Goal: Task Accomplishment & Management: Use online tool/utility

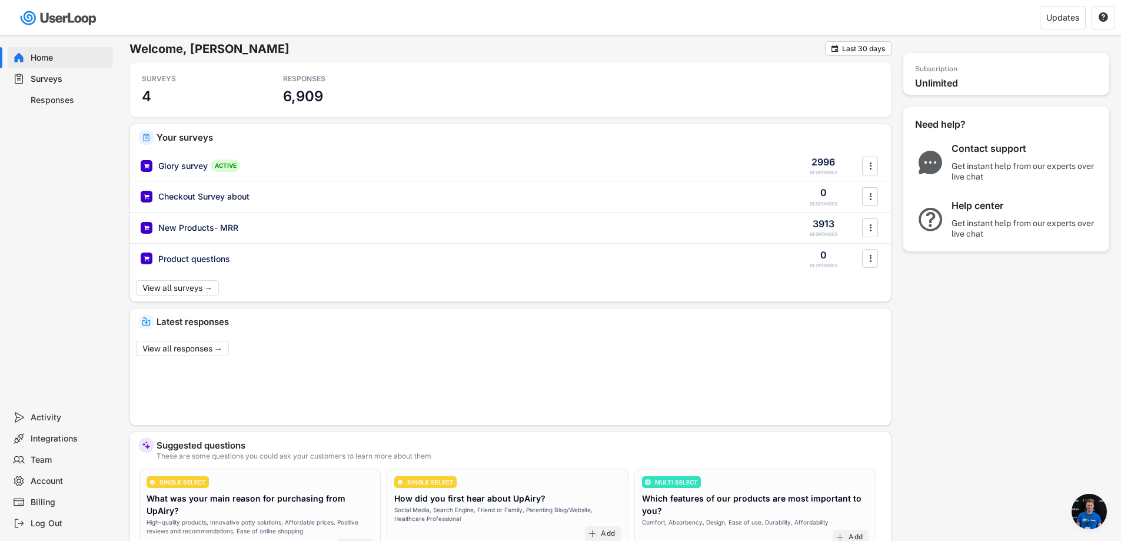
scroll to position [19, 0]
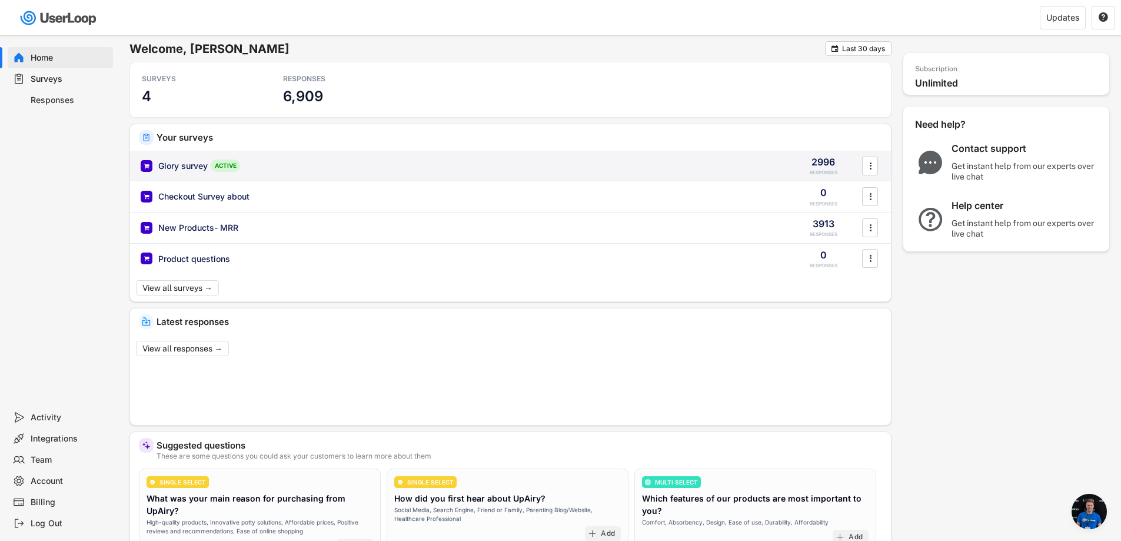
click at [185, 165] on div "Glory survey" at bounding box center [182, 166] width 49 height 12
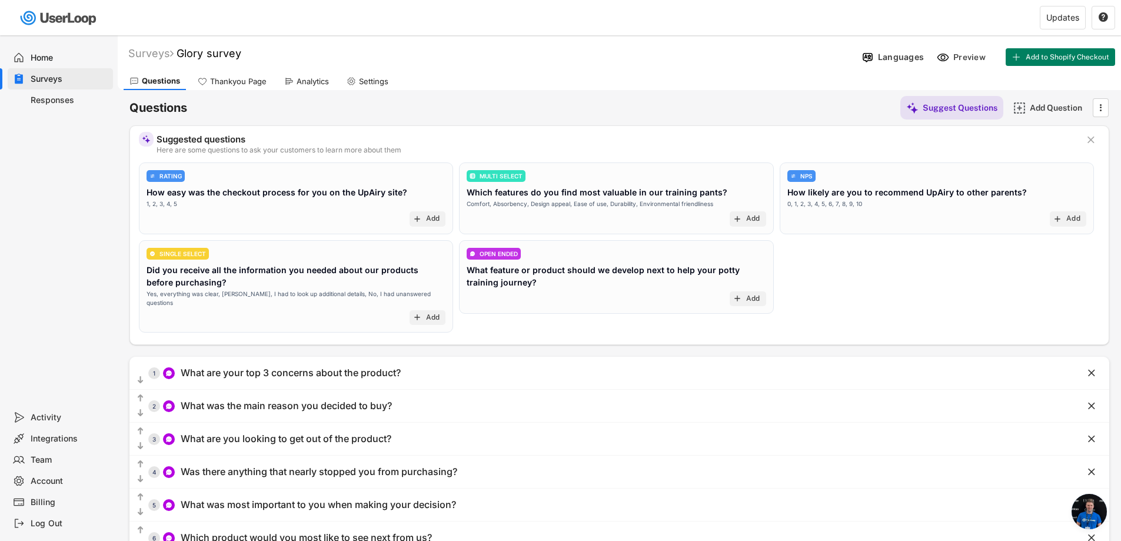
click at [292, 87] on div "Analytics" at bounding box center [306, 81] width 57 height 18
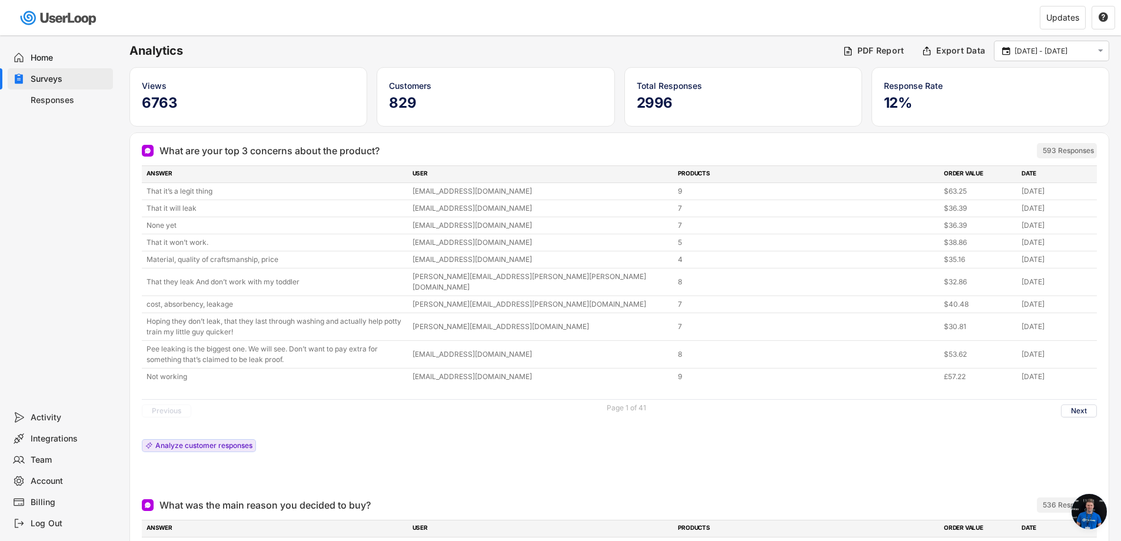
scroll to position [59, 0]
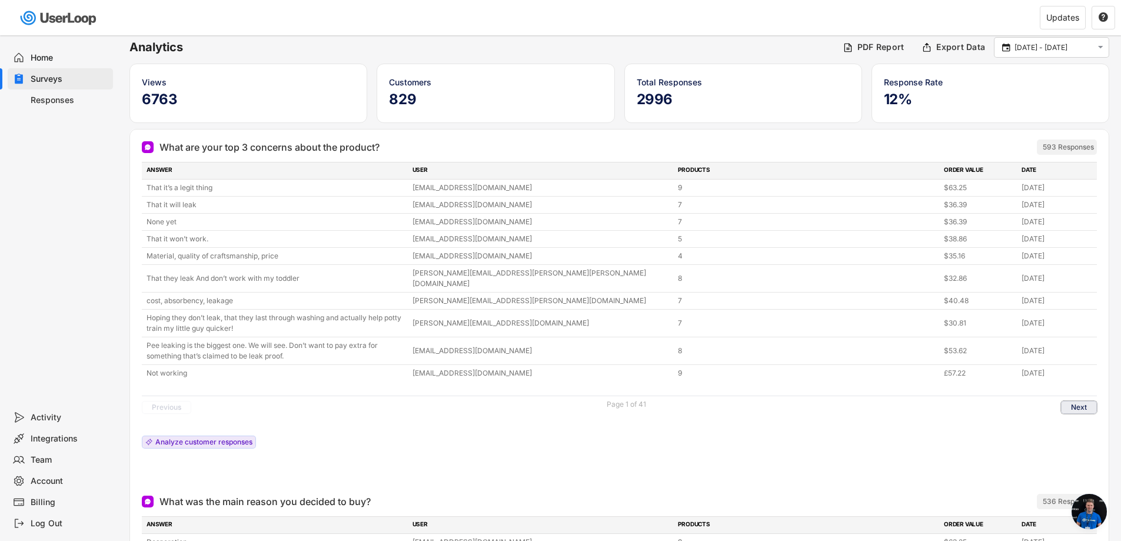
click at [1071, 401] on button "Next" at bounding box center [1079, 407] width 36 height 13
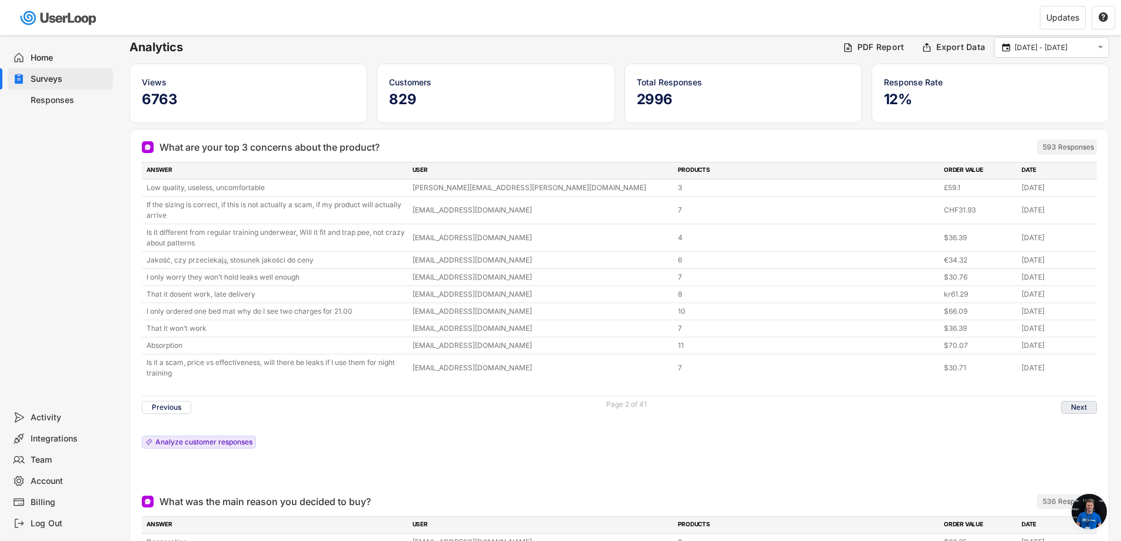
click at [1089, 410] on button "Next" at bounding box center [1079, 407] width 36 height 13
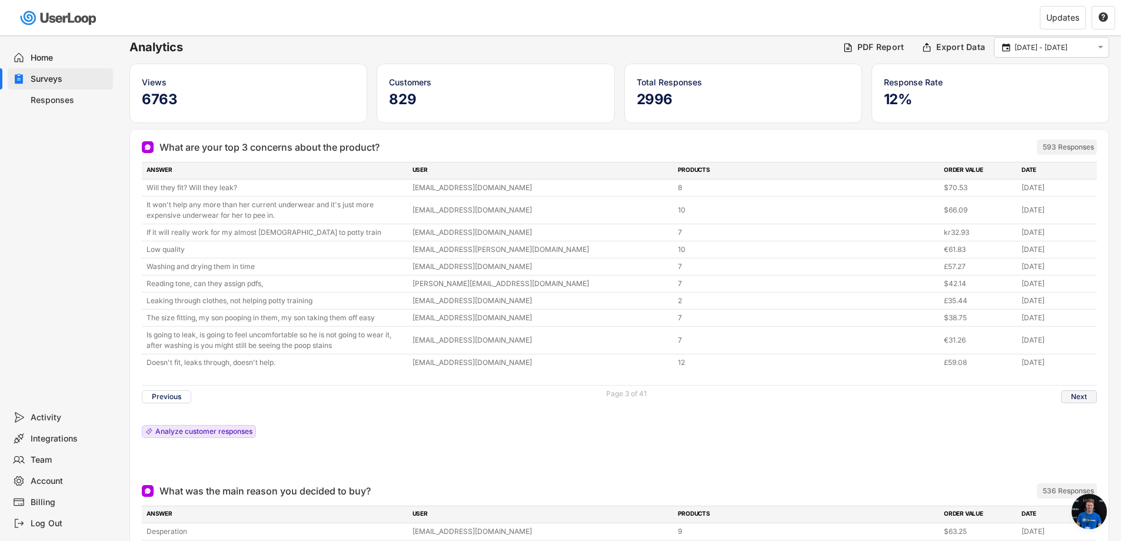
click at [1087, 396] on button "Next" at bounding box center [1079, 396] width 36 height 13
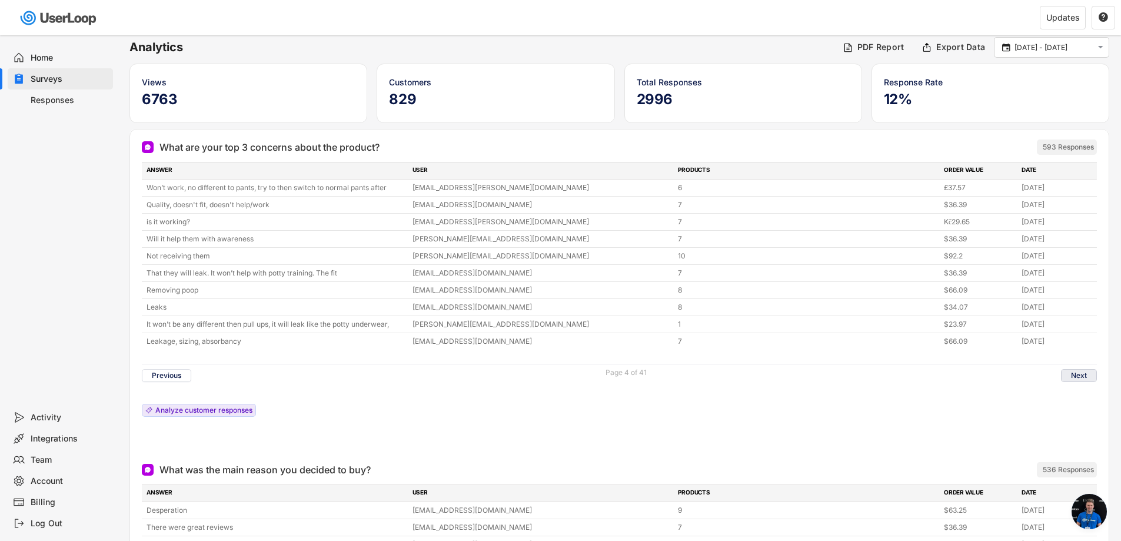
click at [1086, 370] on button "Next" at bounding box center [1079, 375] width 36 height 13
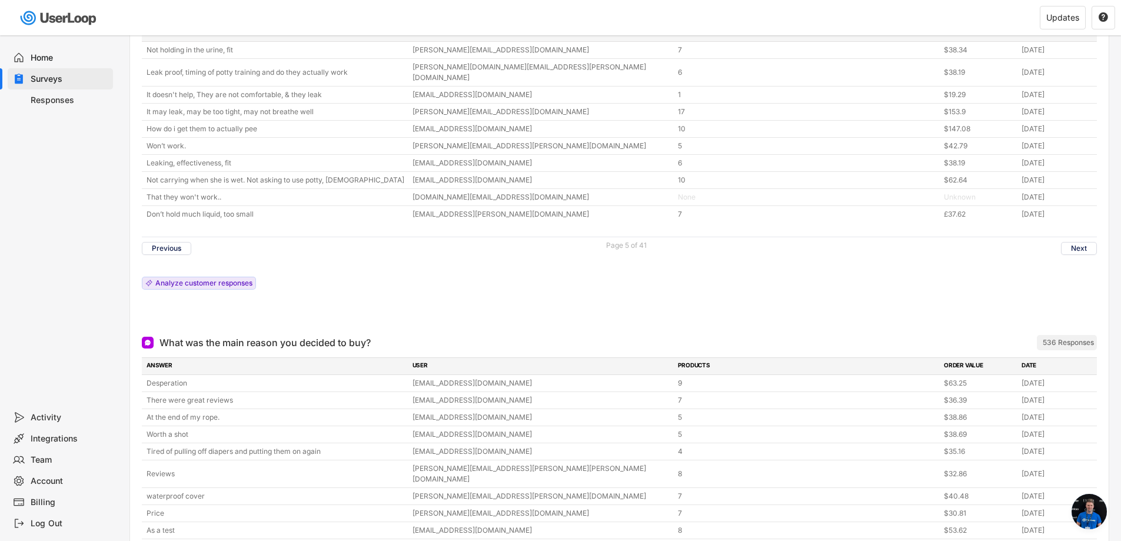
scroll to position [118, 0]
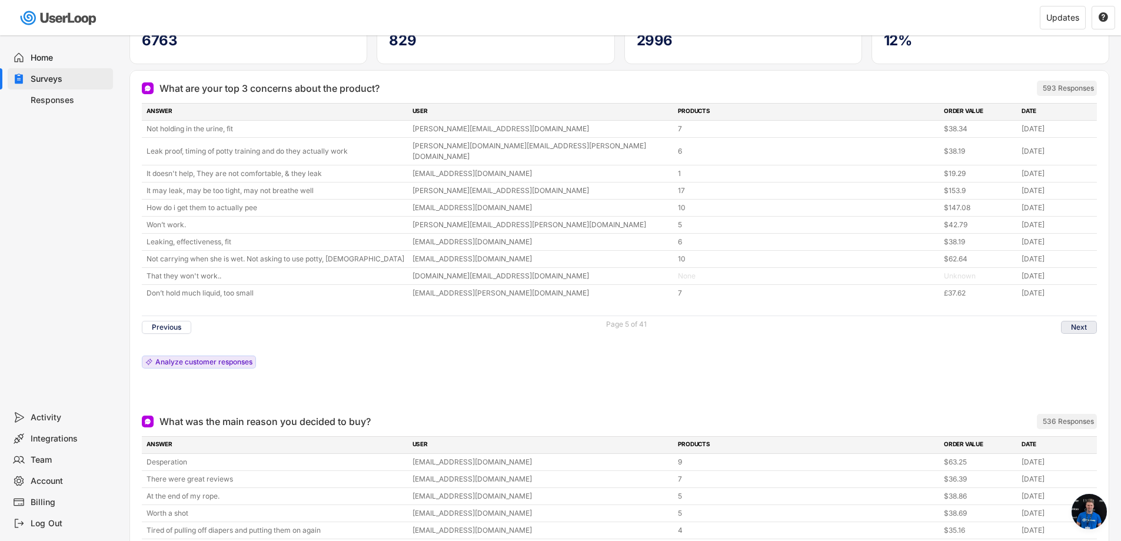
click at [1075, 321] on button "Next" at bounding box center [1079, 327] width 36 height 13
